Goal: Transaction & Acquisition: Purchase product/service

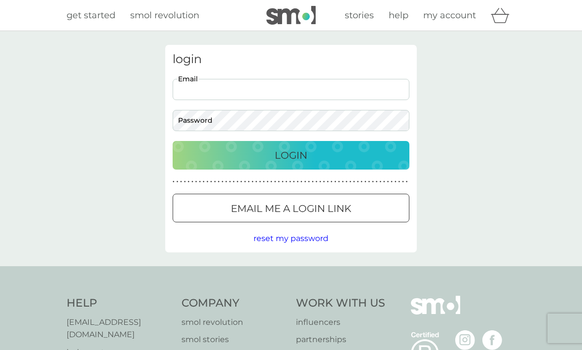
type input "dmanton43@gmail.com"
click at [291, 155] on button "Login" at bounding box center [291, 155] width 237 height 29
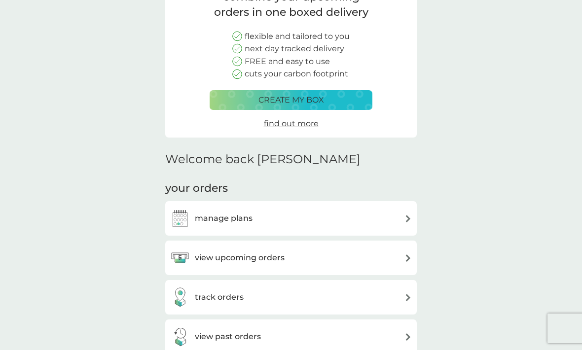
scroll to position [98, 0]
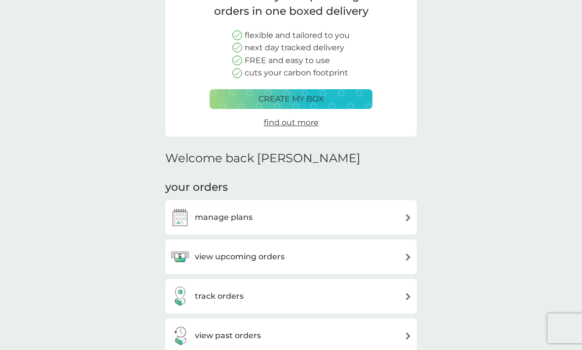
click at [264, 256] on h3 "view upcoming orders" at bounding box center [240, 256] width 90 height 13
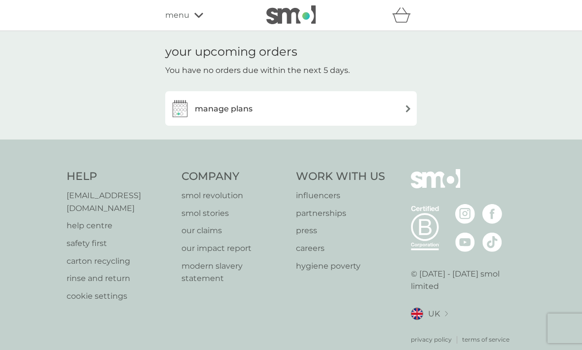
click at [408, 107] on img at bounding box center [407, 108] width 7 height 7
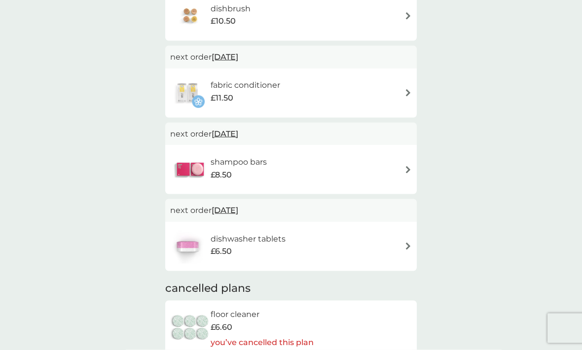
scroll to position [995, 0]
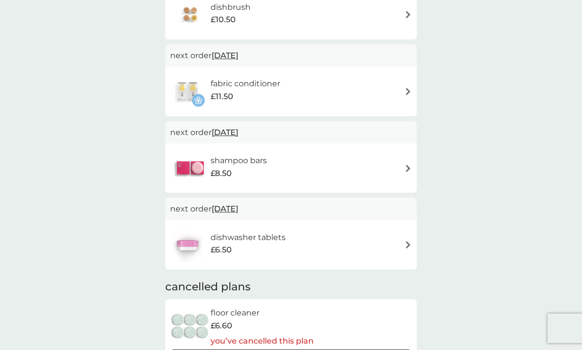
click at [406, 242] on img at bounding box center [407, 244] width 7 height 7
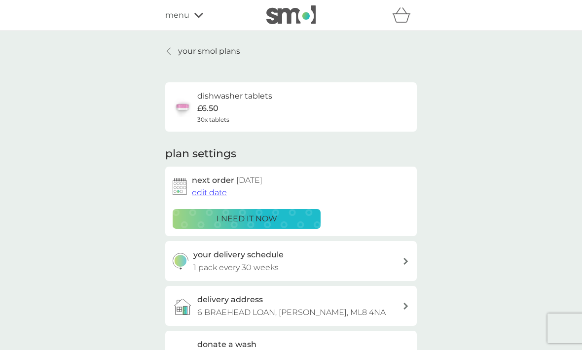
click at [248, 215] on p "i need it now" at bounding box center [246, 218] width 61 height 13
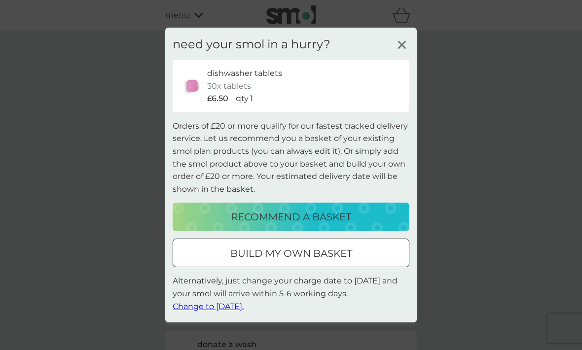
click at [333, 225] on p "recommend a basket" at bounding box center [291, 217] width 120 height 16
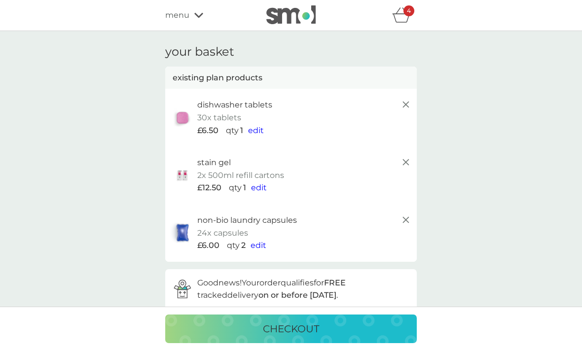
click at [295, 337] on p "checkout" at bounding box center [291, 329] width 56 height 16
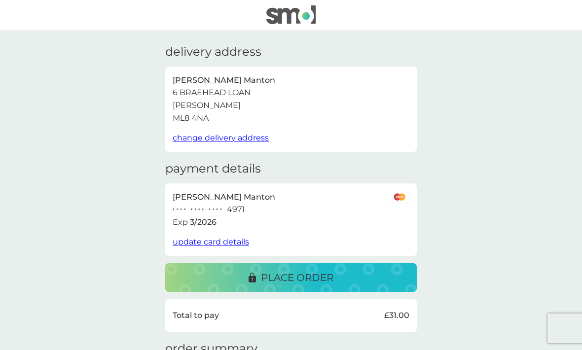
click at [306, 277] on p "place order" at bounding box center [297, 278] width 72 height 16
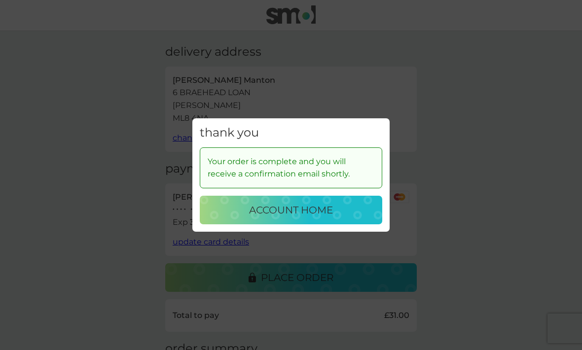
click at [305, 218] on p "account home" at bounding box center [291, 210] width 84 height 16
